Goal: Transaction & Acquisition: Download file/media

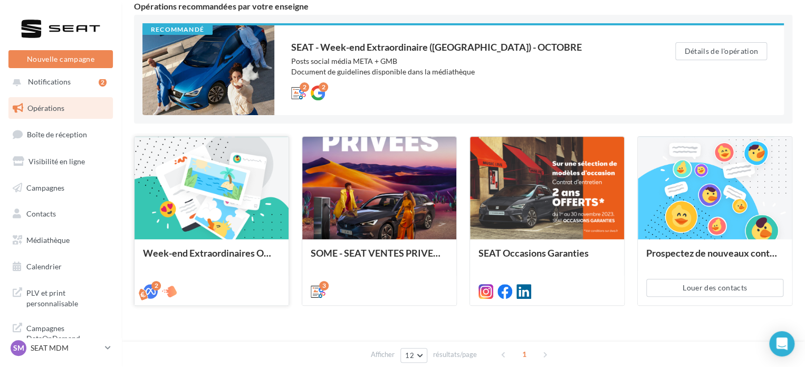
scroll to position [125, 0]
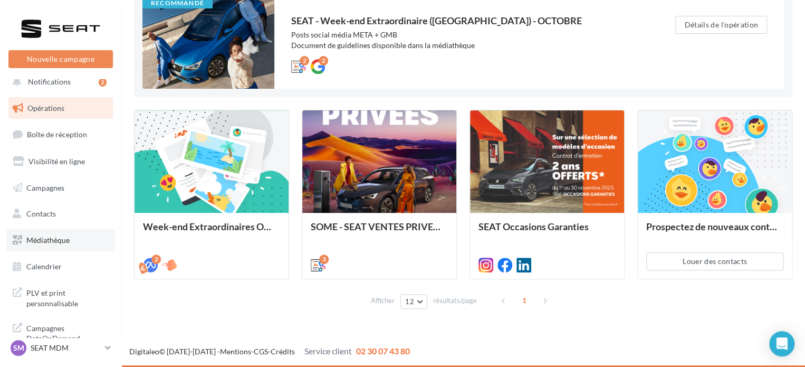
click at [47, 244] on link "Médiathèque" at bounding box center [60, 240] width 109 height 22
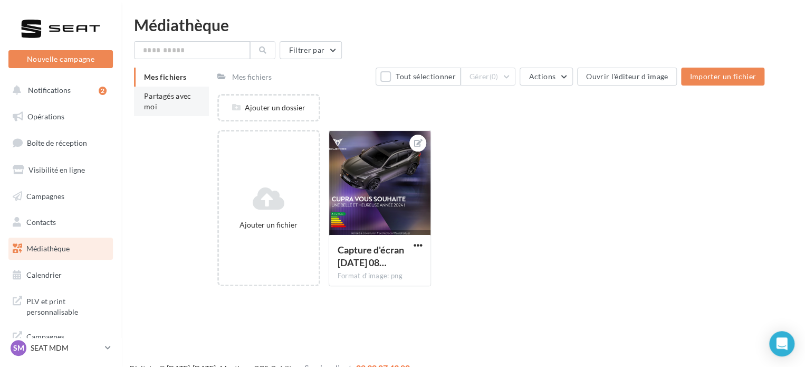
click at [147, 104] on span "Partagés avec moi" at bounding box center [167, 101] width 47 height 20
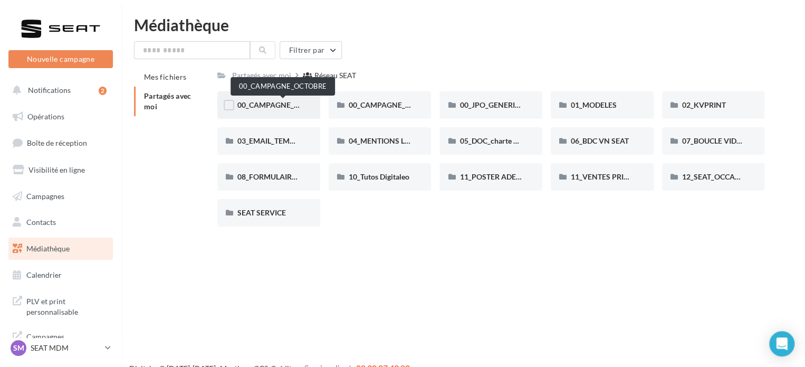
click at [267, 105] on span "00_CAMPAGNE_OCTOBRE" at bounding box center [282, 104] width 90 height 9
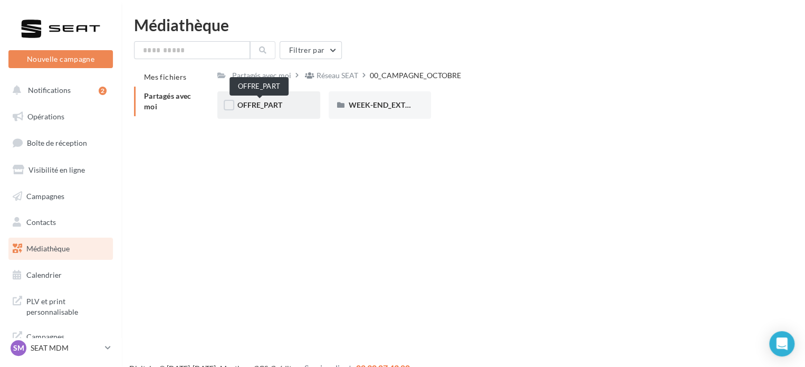
click at [268, 105] on span "OFFRE_PART" at bounding box center [259, 104] width 45 height 9
click at [259, 105] on span "ARONA" at bounding box center [250, 104] width 27 height 9
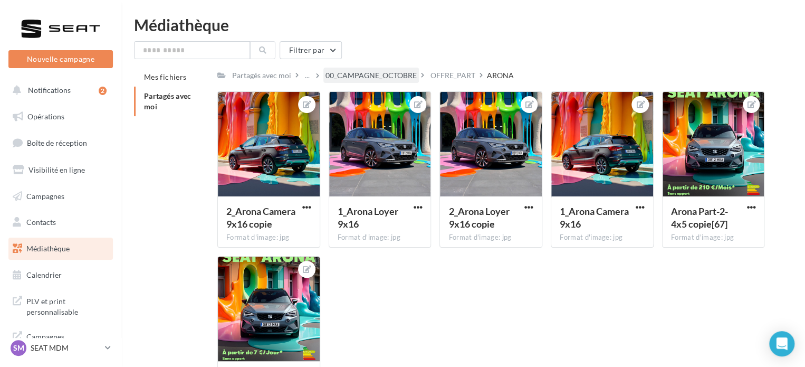
click at [412, 77] on div "00_CAMPAGNE_OCTOBRE" at bounding box center [371, 75] width 91 height 11
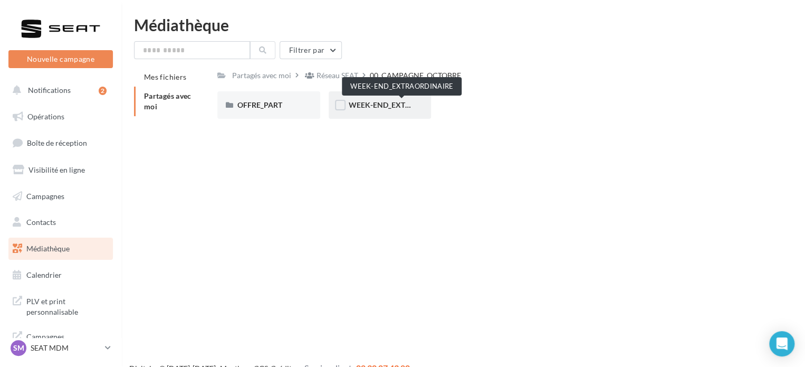
click at [391, 106] on span "WEEK-END_EXTRAORDINAIRE" at bounding box center [402, 104] width 107 height 9
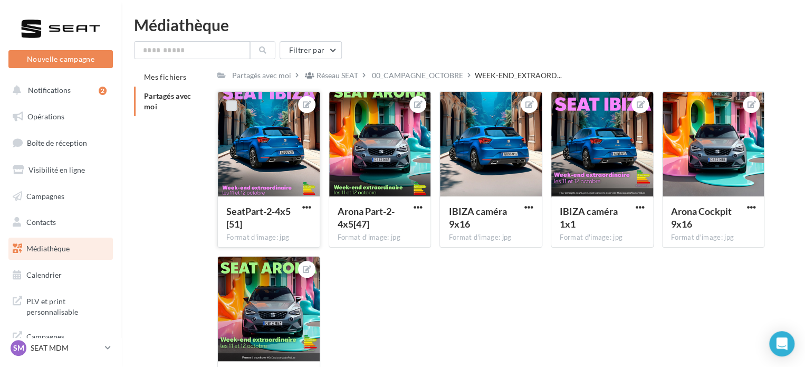
click at [234, 109] on label at bounding box center [231, 105] width 11 height 11
click at [305, 208] on span "button" at bounding box center [306, 207] width 9 height 9
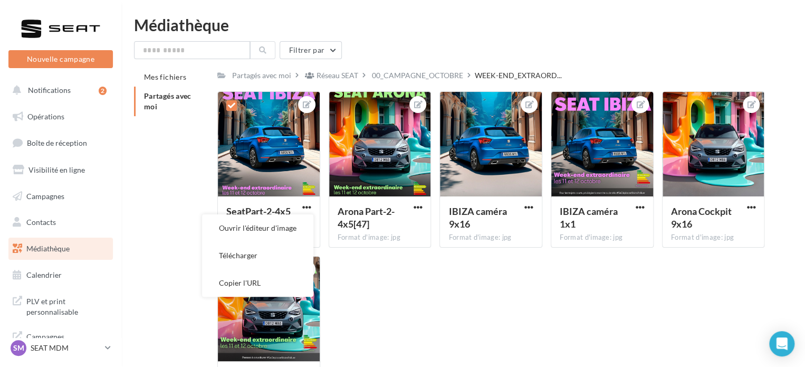
click at [287, 251] on button "Télécharger" at bounding box center [257, 255] width 111 height 27
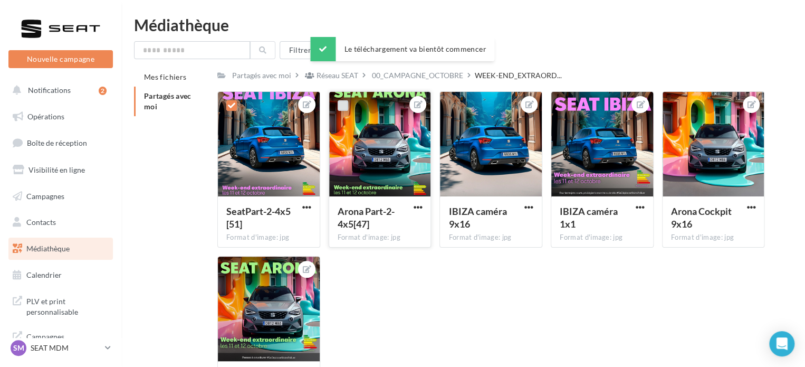
click at [343, 105] on label at bounding box center [343, 105] width 11 height 11
click at [422, 207] on span "button" at bounding box center [417, 207] width 9 height 9
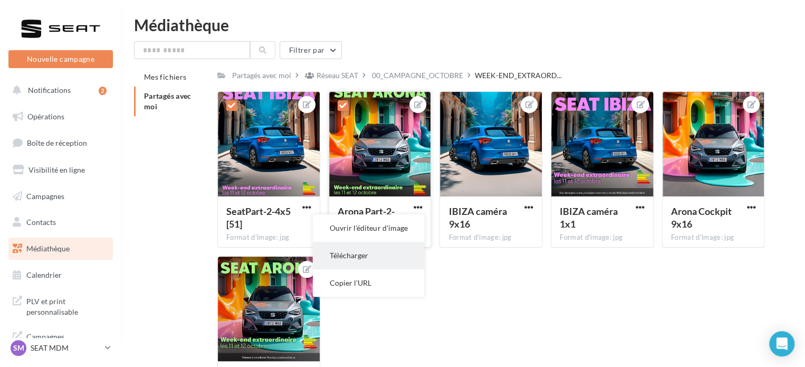
click at [366, 253] on button "Télécharger" at bounding box center [368, 255] width 111 height 27
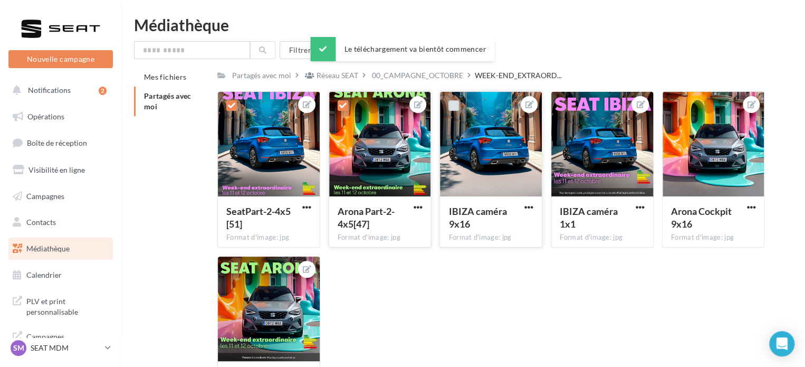
click at [452, 103] on label at bounding box center [454, 105] width 11 height 11
click at [531, 204] on span "button" at bounding box center [529, 207] width 9 height 9
click at [484, 263] on button "Télécharger" at bounding box center [479, 255] width 111 height 27
click at [561, 103] on label at bounding box center [565, 105] width 11 height 11
click at [634, 206] on button "button" at bounding box center [640, 208] width 13 height 11
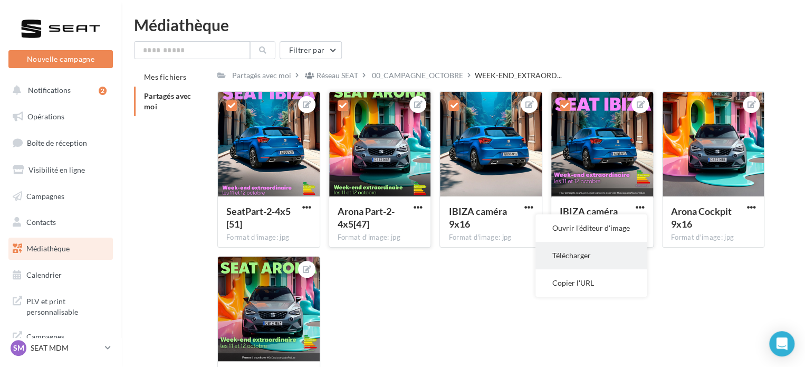
click at [592, 254] on button "Télécharger" at bounding box center [591, 255] width 111 height 27
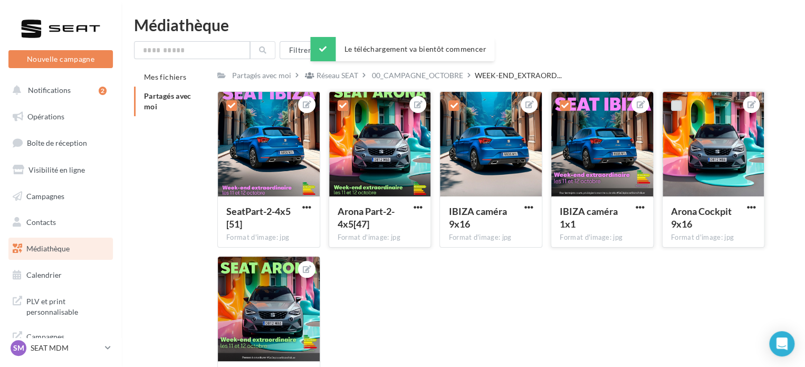
click at [673, 107] on label at bounding box center [676, 105] width 11 height 11
click at [749, 206] on span "button" at bounding box center [751, 207] width 9 height 9
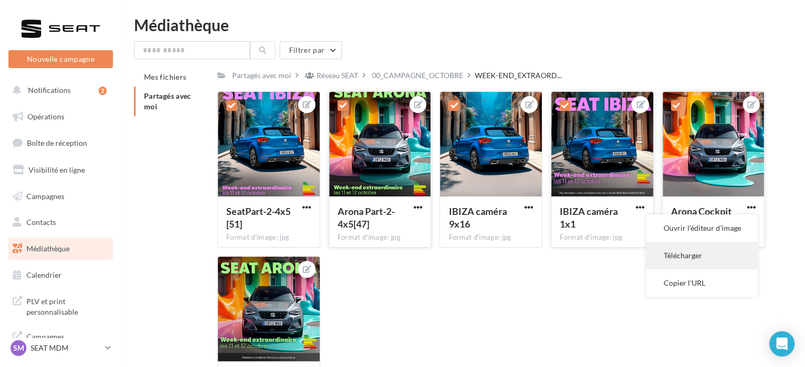
click at [699, 254] on button "Télécharger" at bounding box center [702, 255] width 111 height 27
click at [232, 270] on label at bounding box center [231, 270] width 11 height 11
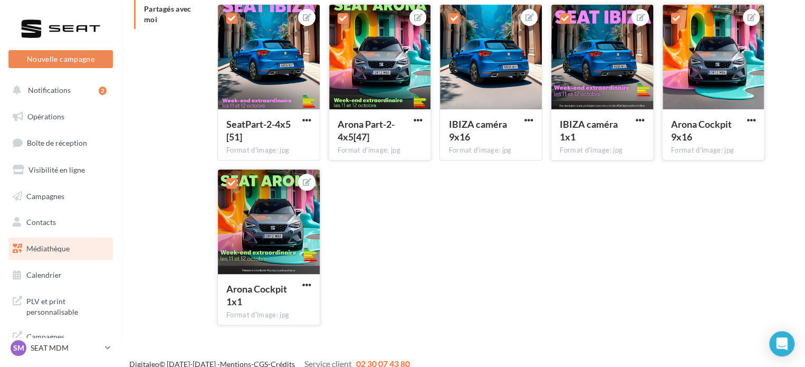
scroll to position [99, 0]
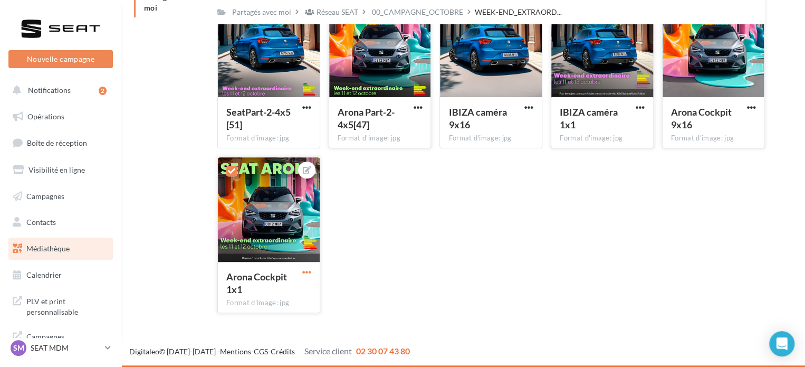
click at [306, 272] on span "button" at bounding box center [306, 272] width 9 height 9
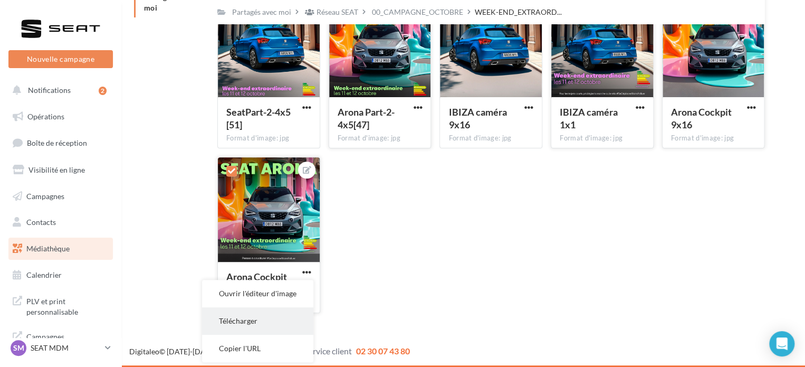
click at [273, 322] on button "Télécharger" at bounding box center [257, 320] width 111 height 27
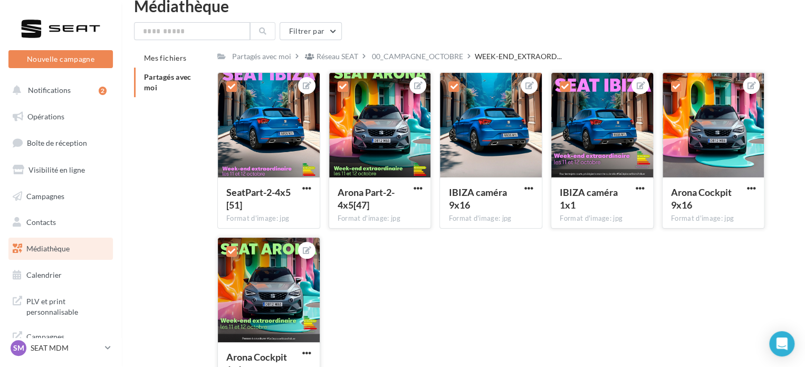
scroll to position [0, 0]
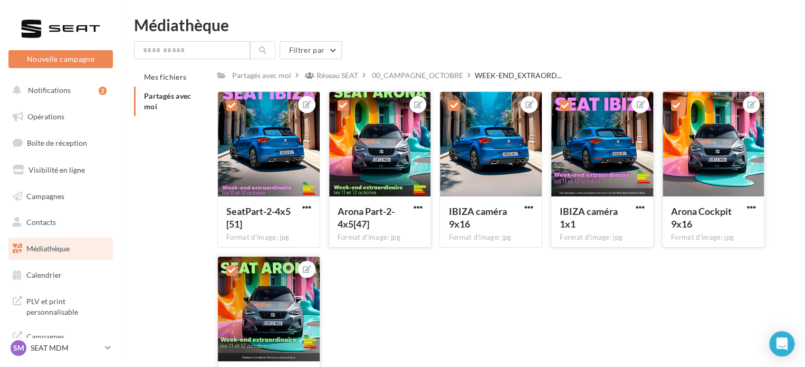
click at [397, 74] on div "00_CAMPAGNE_OCTOBRE" at bounding box center [417, 75] width 91 height 11
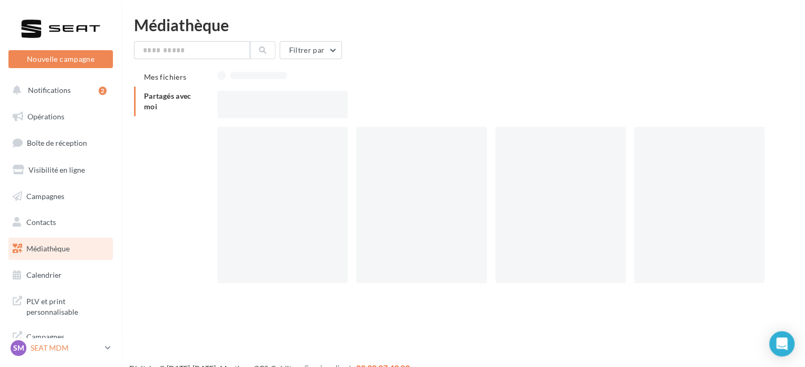
click at [54, 349] on p "SEAT MDM" at bounding box center [66, 348] width 70 height 11
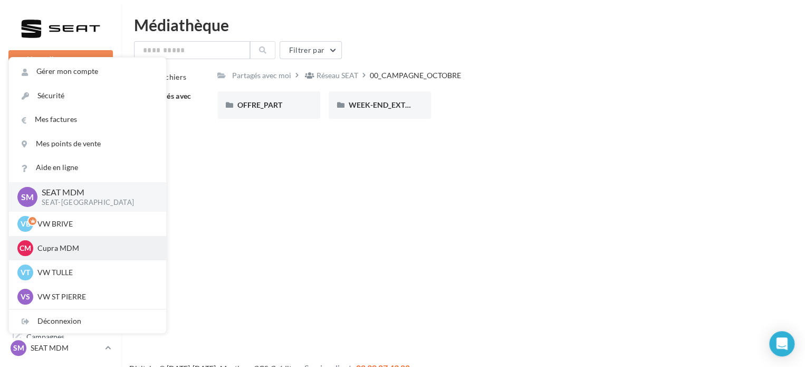
click at [68, 250] on p "Cupra MDM" at bounding box center [95, 248] width 116 height 11
